Goal: Navigation & Orientation: Find specific page/section

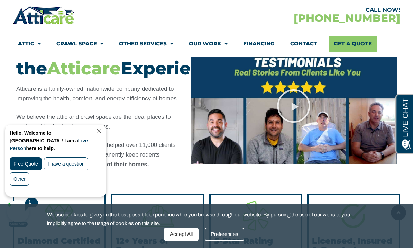
scroll to position [595, 0]
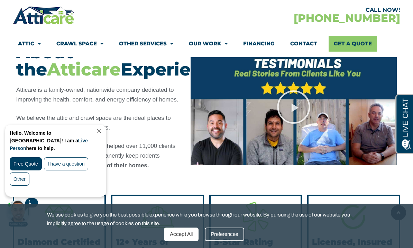
click at [299, 116] on icon "Play Video" at bounding box center [293, 107] width 35 height 35
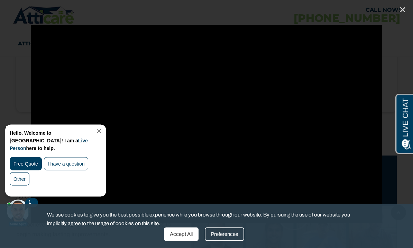
scroll to position [486, 0]
click at [405, 6] on link "Close (Esc)" at bounding box center [403, 9] width 10 height 10
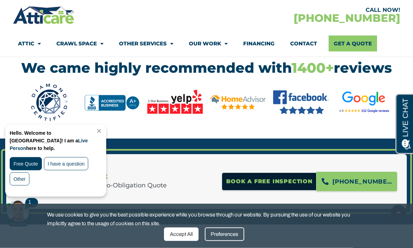
scroll to position [930, 0]
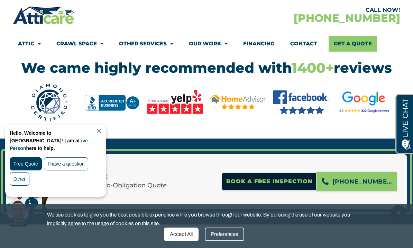
click at [369, 107] on img at bounding box center [364, 102] width 56 height 34
click at [376, 119] on img at bounding box center [364, 102] width 56 height 34
click at [373, 109] on img at bounding box center [364, 102] width 56 height 34
click at [384, 118] on img at bounding box center [364, 102] width 56 height 34
click at [375, 115] on img at bounding box center [364, 102] width 56 height 34
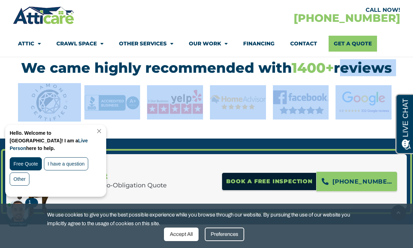
click at [371, 119] on img at bounding box center [364, 102] width 56 height 34
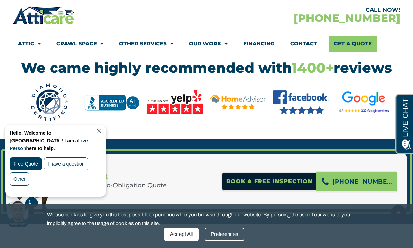
click at [379, 117] on img at bounding box center [364, 102] width 56 height 34
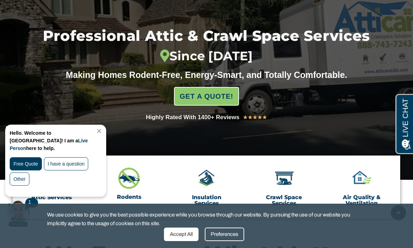
scroll to position [0, 0]
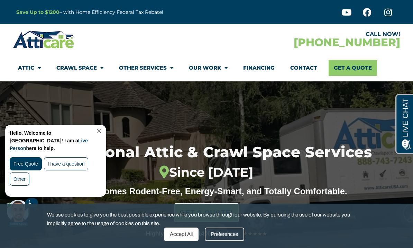
click at [308, 66] on link "Contact" at bounding box center [303, 68] width 27 height 16
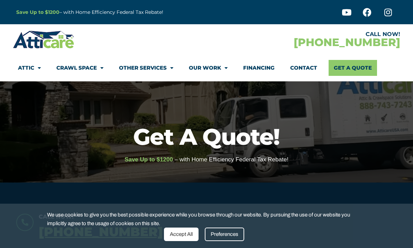
click at [152, 71] on link "Other Services" at bounding box center [146, 68] width 54 height 16
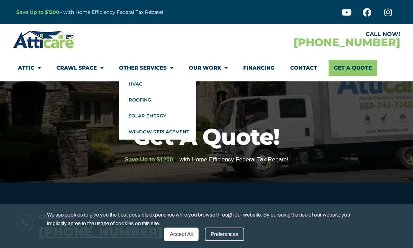
click at [408, 63] on section "CALL NOW! 1-866-257-2681 Attic Attic Cleaning Rodent Proofing Air Sealing Insul…" at bounding box center [206, 52] width 413 height 57
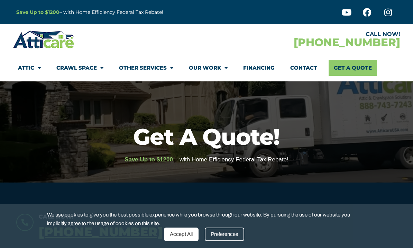
click at [207, 66] on link "Our Work" at bounding box center [208, 68] width 39 height 16
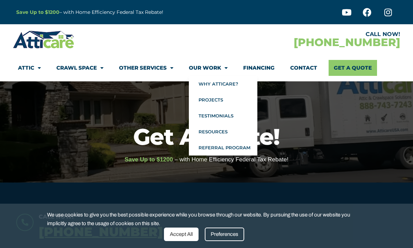
click at [228, 114] on link "Testimonials" at bounding box center [223, 116] width 69 height 16
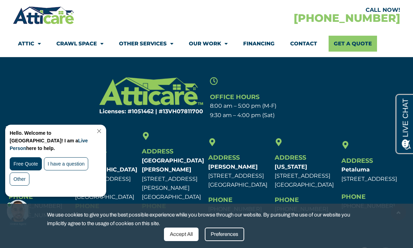
scroll to position [788, 0]
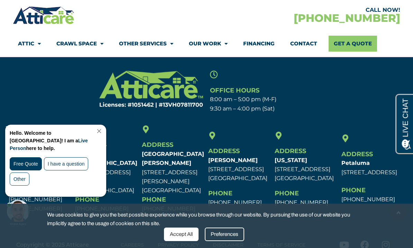
click at [103, 130] on link "Close Chat" at bounding box center [98, 130] width 9 height 5
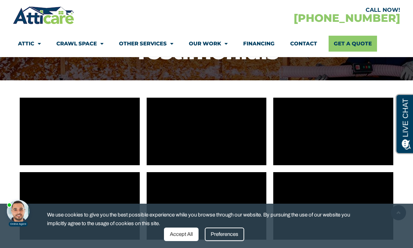
scroll to position [0, 0]
